Goal: Task Accomplishment & Management: Manage account settings

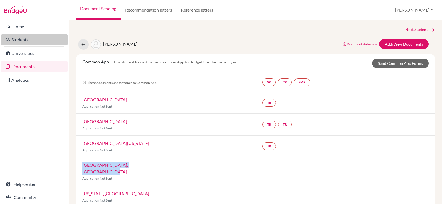
click at [26, 40] on link "Students" at bounding box center [34, 39] width 67 height 11
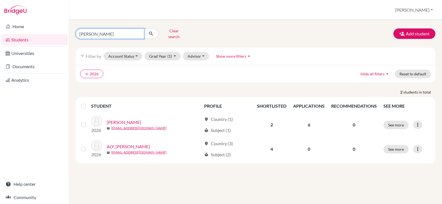
click at [139, 32] on input "[PERSON_NAME]" at bounding box center [110, 33] width 68 height 10
type input "khadija"
click button "submit" at bounding box center [151, 33] width 15 height 10
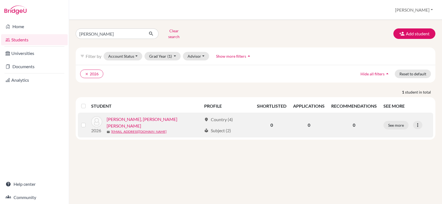
click at [136, 117] on link "SHEIHA, Khadija Tarek" at bounding box center [154, 122] width 95 height 13
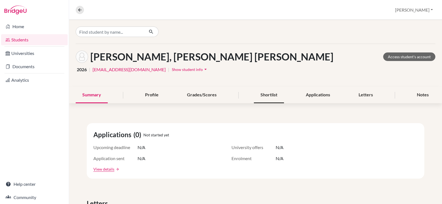
click at [263, 92] on div "Shortlist" at bounding box center [269, 95] width 30 height 16
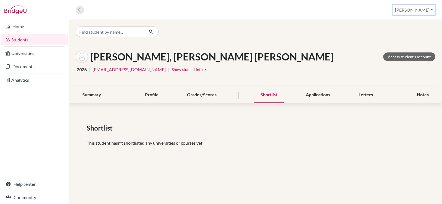
click at [427, 11] on button "Christine" at bounding box center [413, 10] width 43 height 10
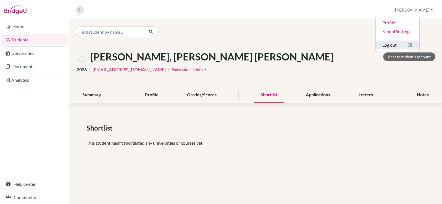
click at [409, 48] on button "Log out" at bounding box center [397, 45] width 44 height 9
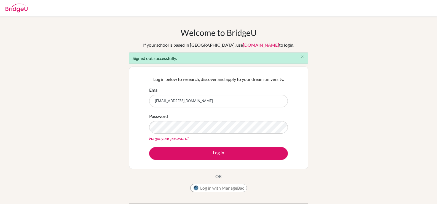
type input "[EMAIL_ADDRESS][DOMAIN_NAME]"
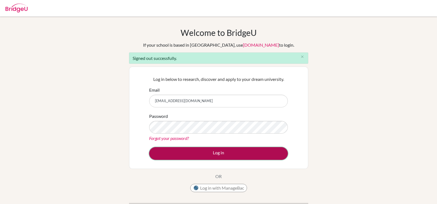
click at [234, 150] on button "Log in" at bounding box center [218, 153] width 139 height 13
